Goal: Information Seeking & Learning: Check status

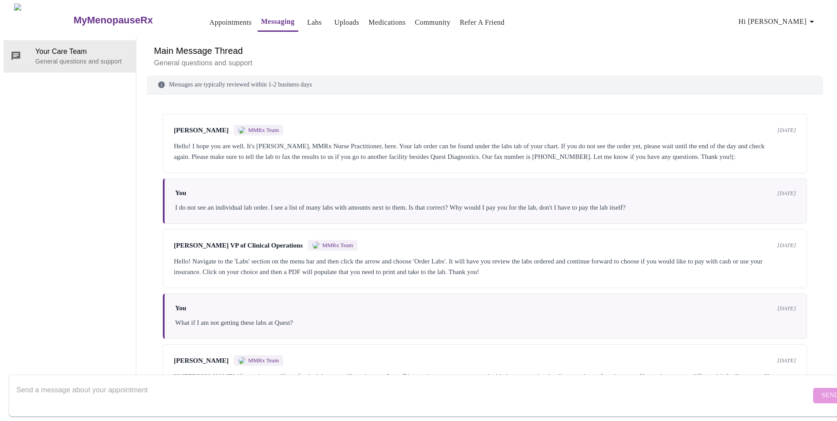
scroll to position [156, 0]
